Goal: Check status: Check status

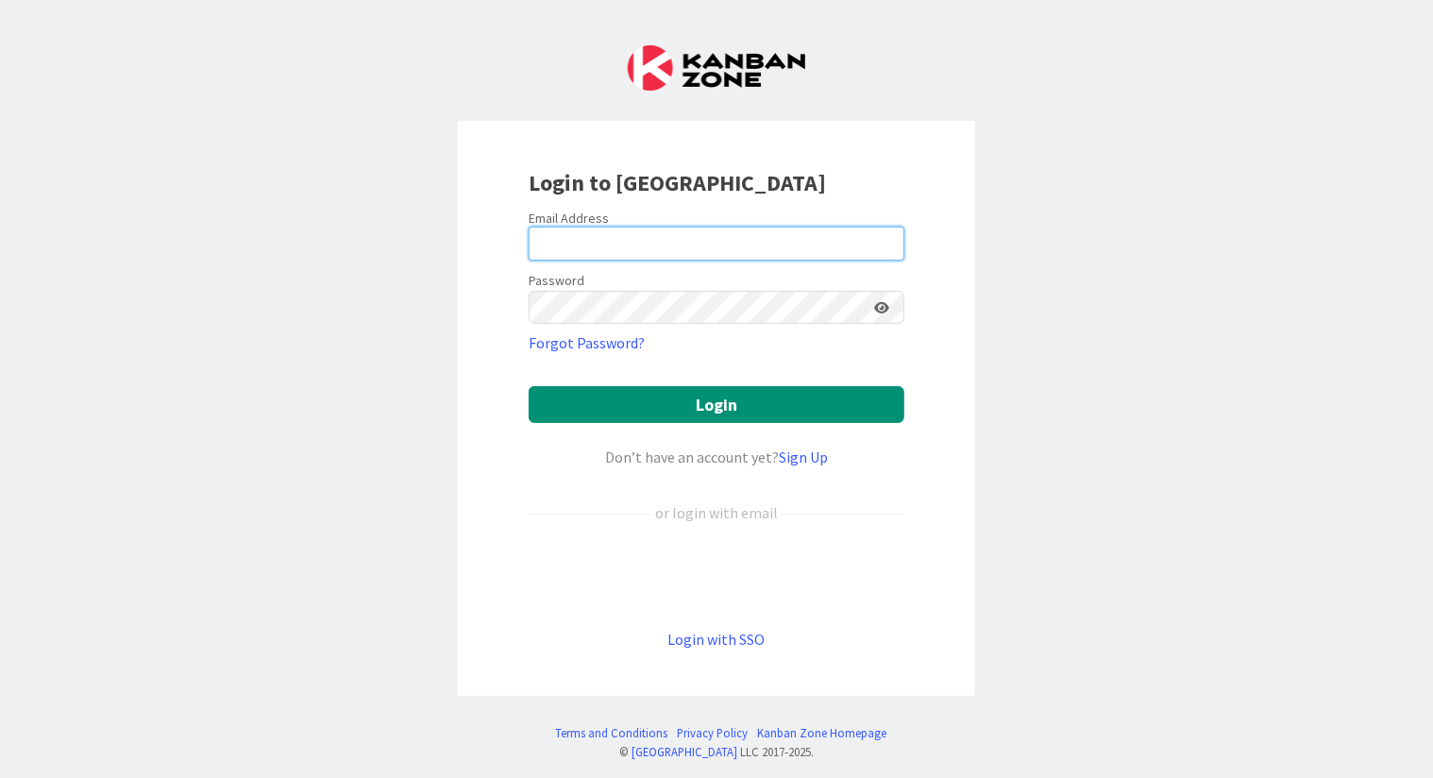
click at [679, 248] on input "email" at bounding box center [717, 244] width 376 height 34
type input "[EMAIL_ADDRESS][DOMAIN_NAME]"
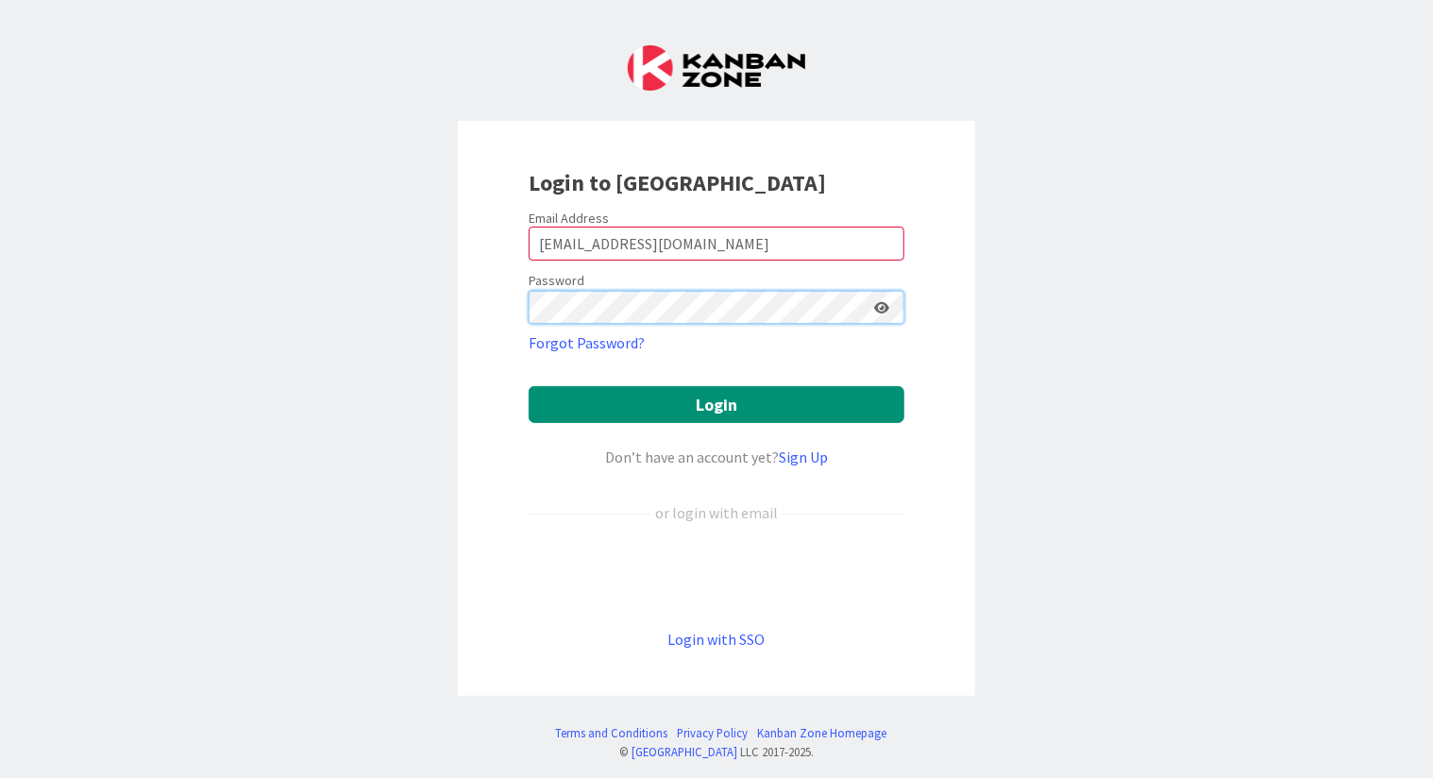
click at [529, 386] on button "Login" at bounding box center [717, 404] width 376 height 37
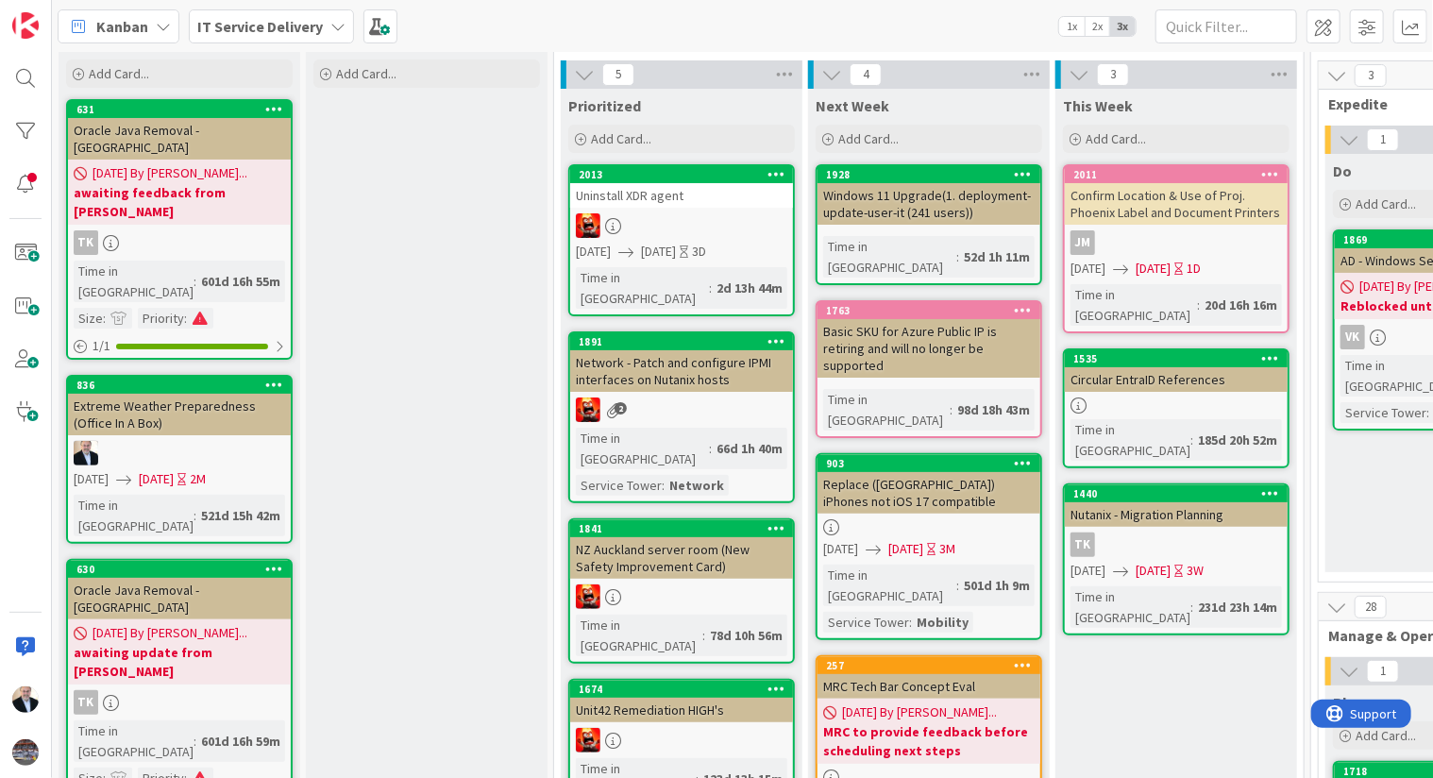
scroll to position [94, 0]
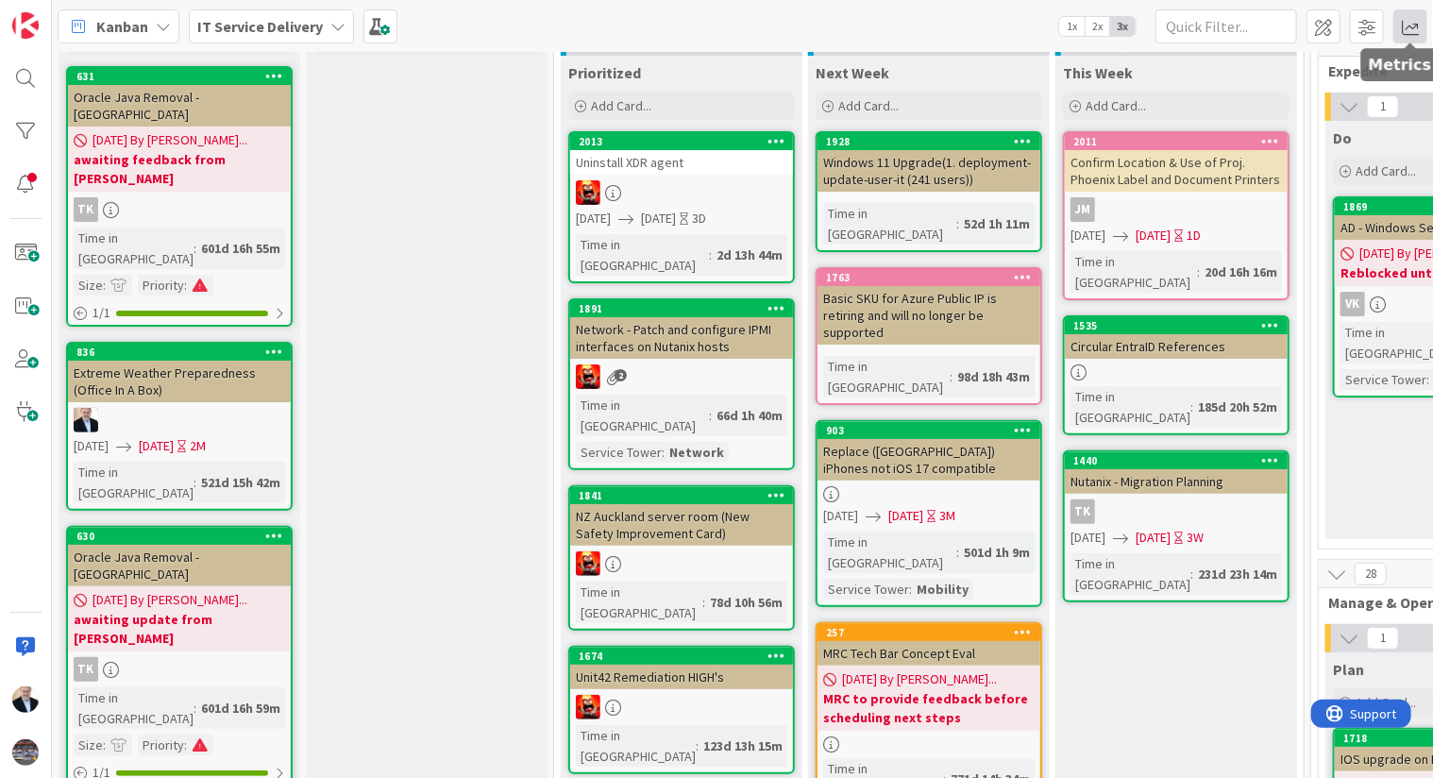
click at [1412, 22] on span at bounding box center [1411, 26] width 34 height 34
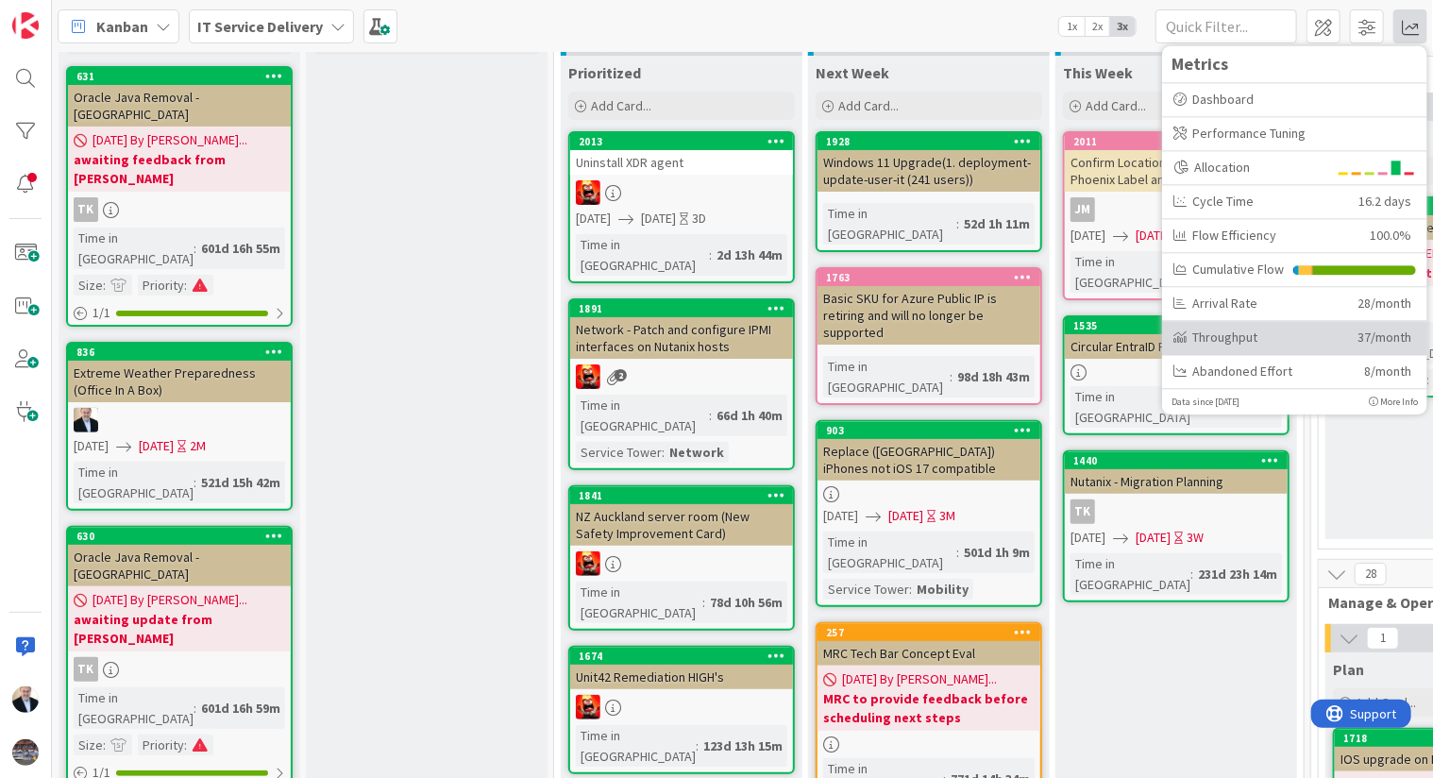
click at [1235, 331] on div "Throughput" at bounding box center [1259, 338] width 170 height 20
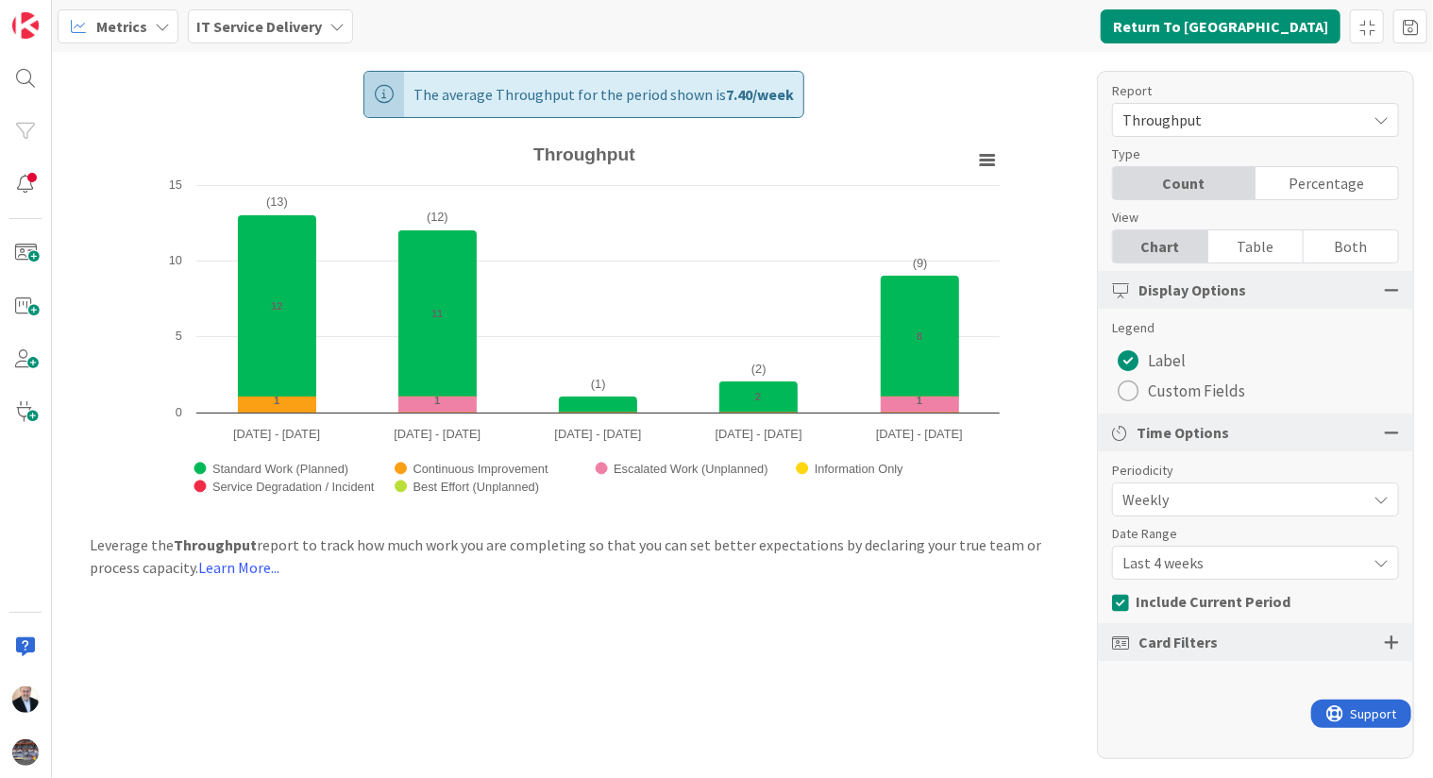
click at [1239, 513] on span "Last 4 weeks" at bounding box center [1240, 499] width 234 height 26
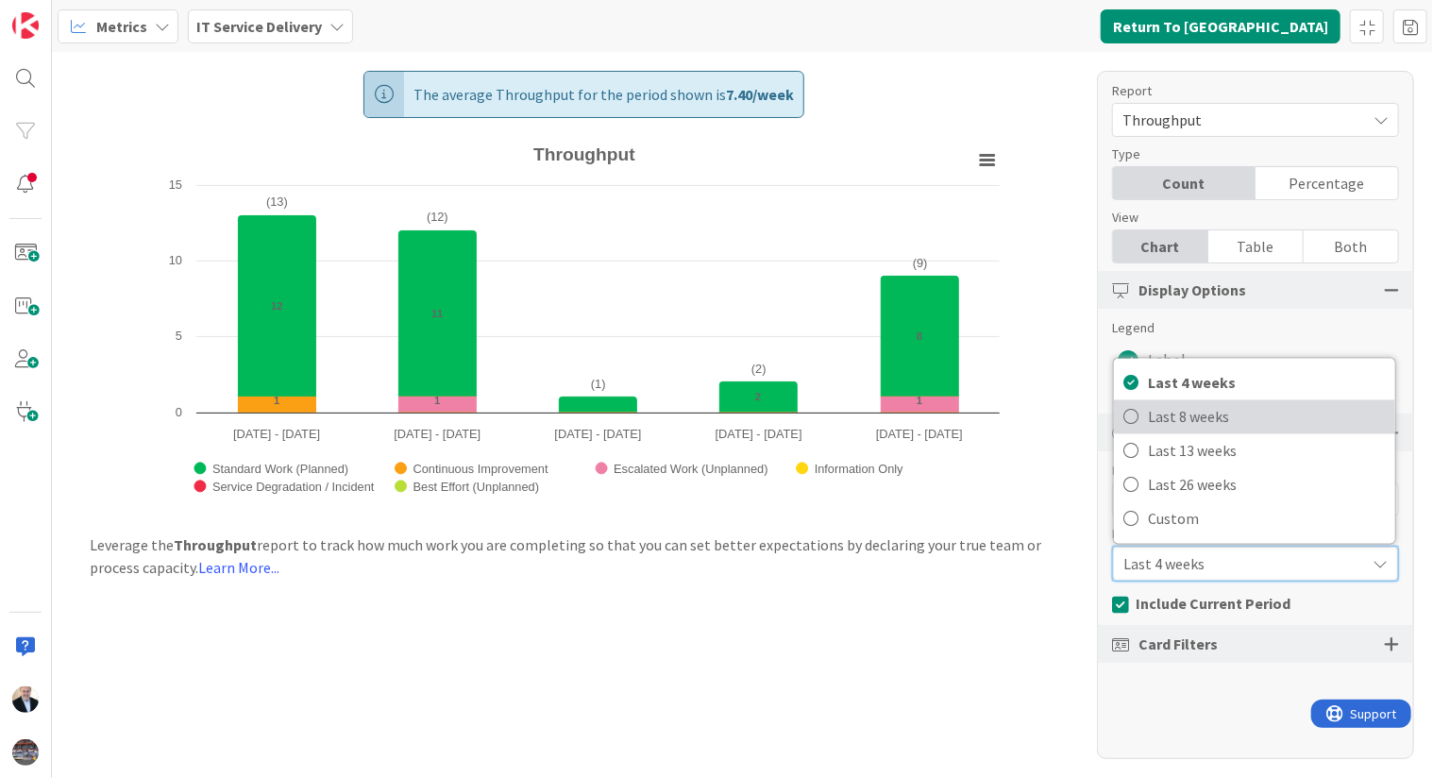
drag, startPoint x: 1224, startPoint y: 415, endPoint x: 1226, endPoint y: 426, distance: 10.6
click at [1224, 415] on span "Last 8 weeks" at bounding box center [1267, 417] width 238 height 28
